Goal: Information Seeking & Learning: Find contact information

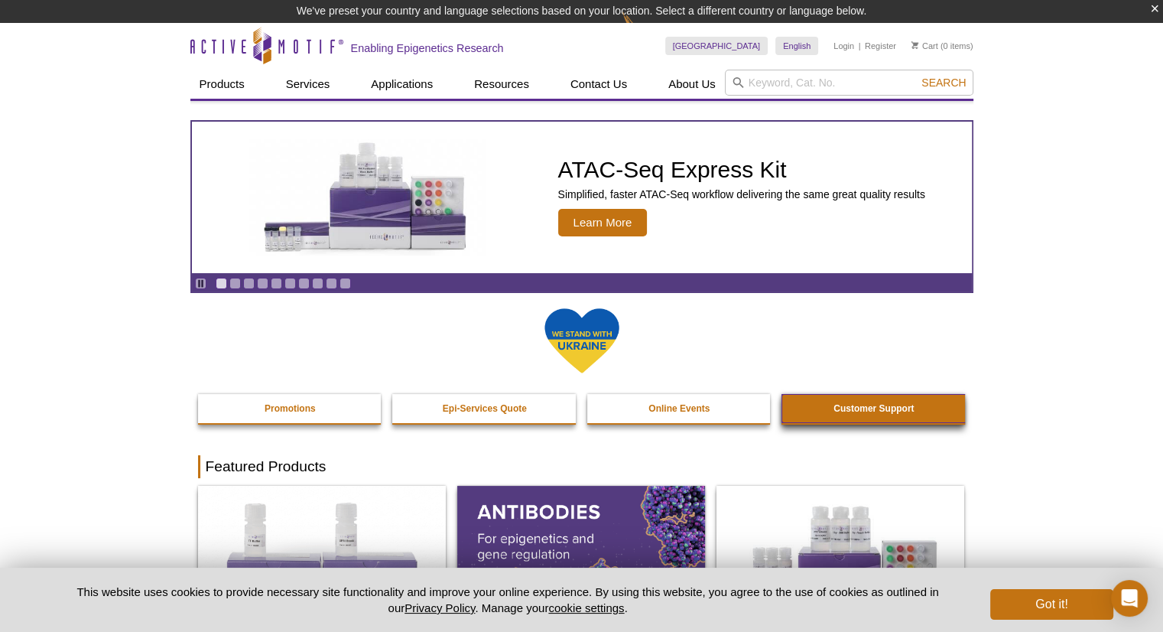
click at [904, 411] on strong "Customer Support" at bounding box center [874, 408] width 80 height 11
click at [841, 403] on strong "Customer Support" at bounding box center [874, 408] width 80 height 11
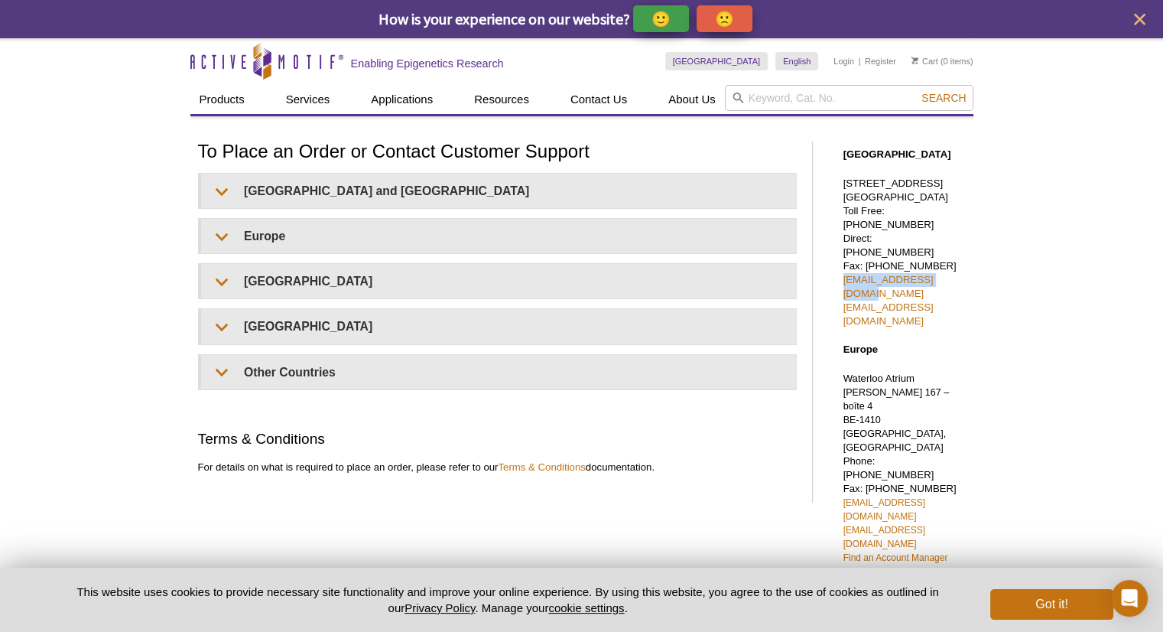
drag, startPoint x: 837, startPoint y: 265, endPoint x: 964, endPoint y: 265, distance: 126.2
click at [964, 265] on div "[GEOGRAPHIC_DATA] [STREET_ADDRESS] Toll Free: [PHONE_NUMBER] Direct: [PHONE_NUM…" at bounding box center [900, 558] width 145 height 852
copy link "[EMAIL_ADDRESS][DOMAIN_NAME]"
